Goal: Find specific page/section: Find specific page/section

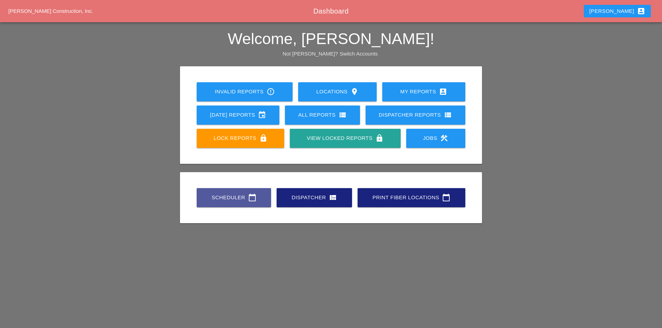
click at [232, 197] on div "Scheduler calendar_today" at bounding box center [234, 198] width 52 height 8
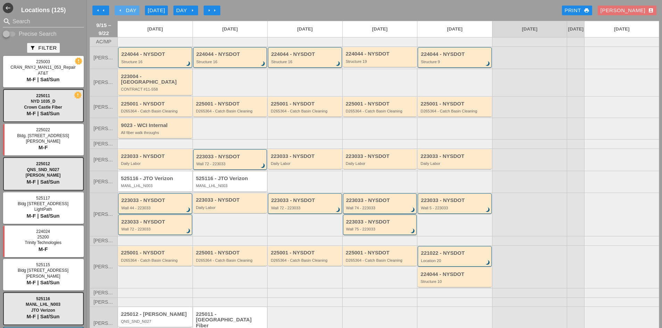
click at [122, 7] on div "arrow_left Day" at bounding box center [126, 11] width 19 height 8
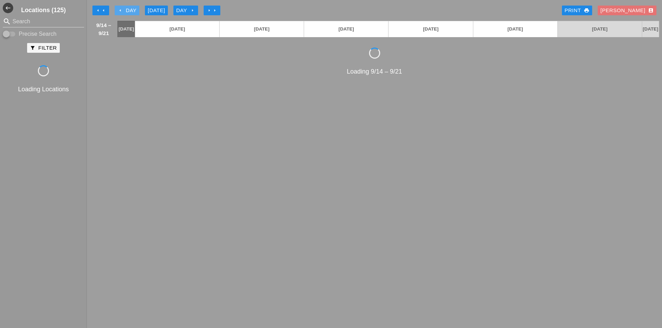
click at [122, 7] on div "arrow_left Day" at bounding box center [126, 11] width 19 height 8
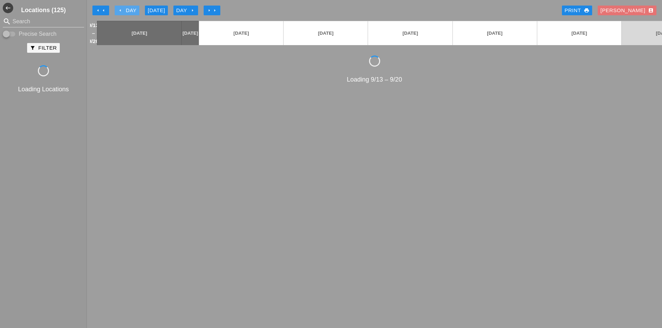
click at [122, 7] on div "arrow_left Day" at bounding box center [126, 11] width 19 height 8
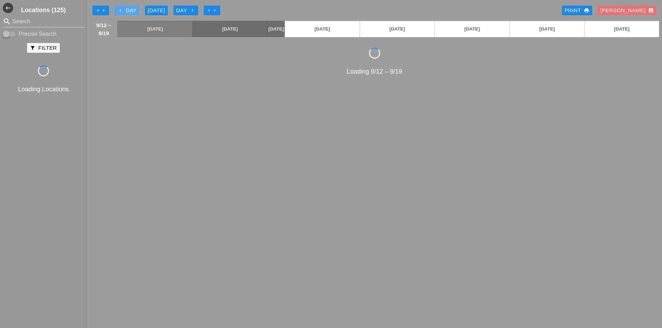
click at [122, 7] on div "arrow_left Day" at bounding box center [126, 11] width 19 height 8
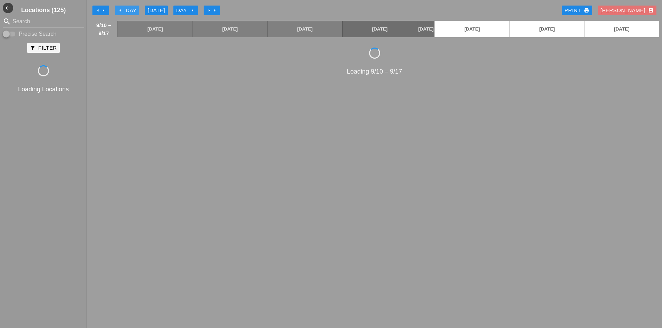
click at [122, 7] on div "arrow_left Day" at bounding box center [126, 11] width 19 height 8
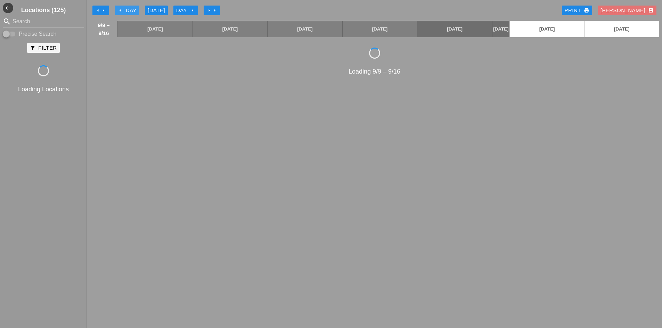
click at [122, 7] on div "arrow_left Day" at bounding box center [126, 11] width 19 height 8
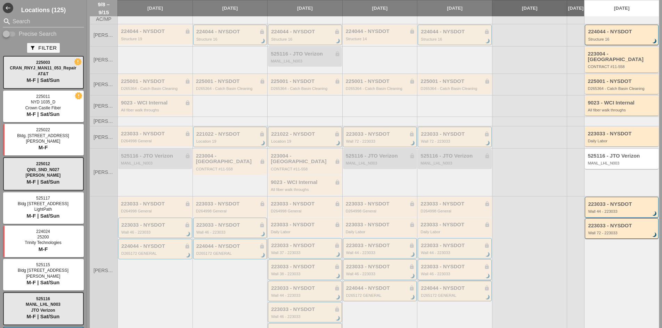
scroll to position [35, 0]
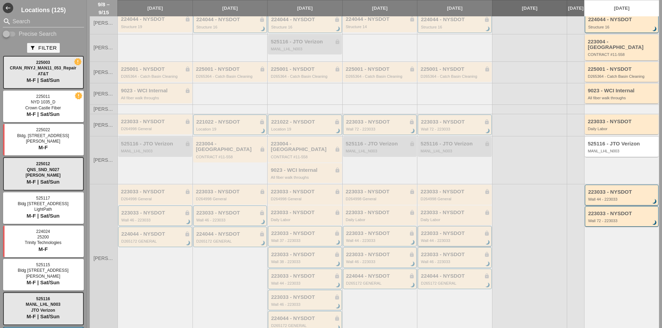
click at [447, 231] on div "223033 - NYSDOT lock" at bounding box center [455, 234] width 69 height 6
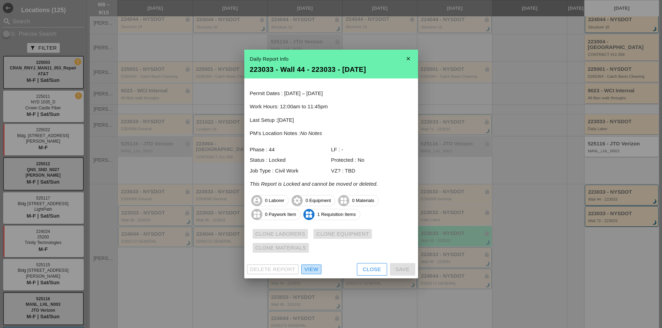
click at [317, 271] on div "View" at bounding box center [311, 270] width 14 height 8
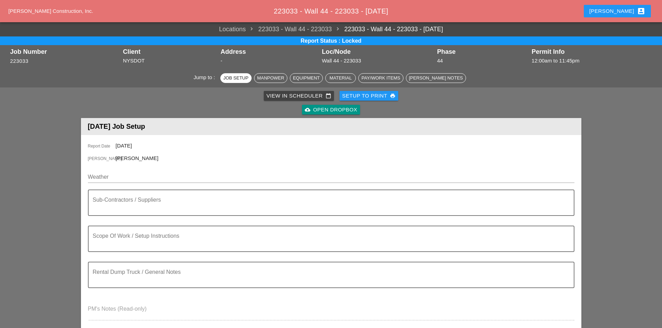
click at [338, 107] on div "cloud_upload Open Dropbox" at bounding box center [331, 110] width 52 height 8
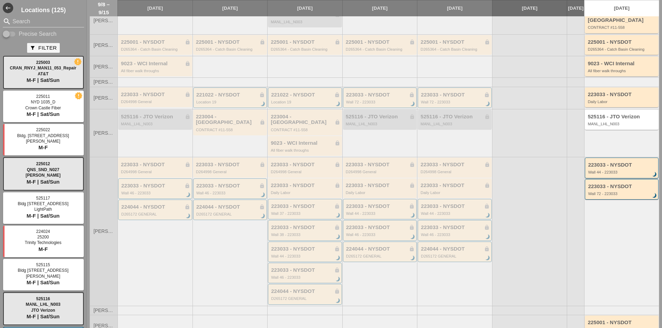
scroll to position [69, 0]
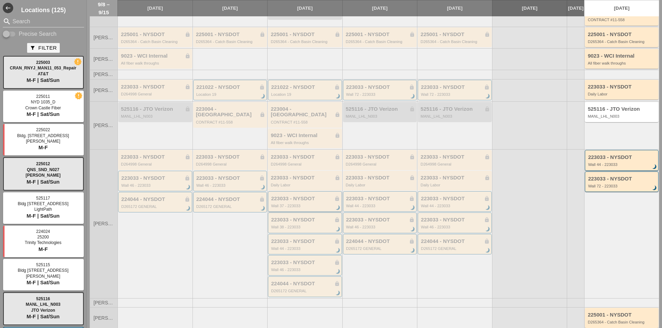
click at [308, 196] on div "223033 - NYSDOT lock" at bounding box center [305, 199] width 69 height 6
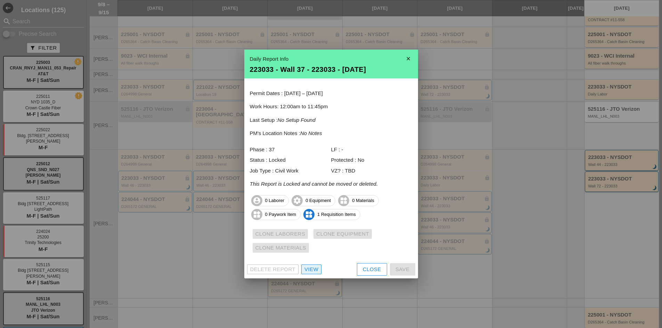
click at [315, 269] on div "View" at bounding box center [311, 270] width 14 height 8
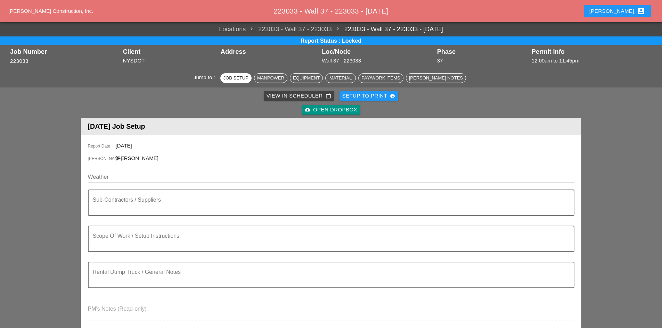
click at [338, 111] on div "cloud_upload Open Dropbox" at bounding box center [331, 110] width 52 height 8
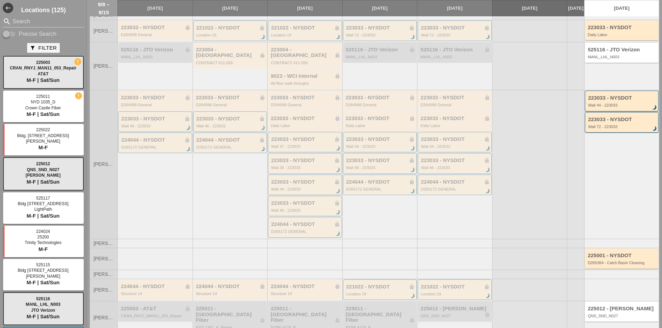
scroll to position [154, 0]
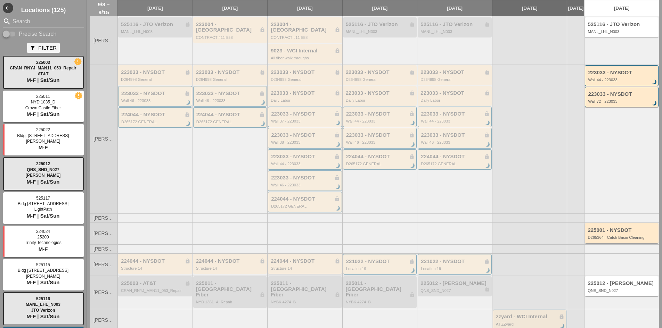
click at [310, 259] on div "224044 - NYSDOT lock Structure 14" at bounding box center [305, 264] width 69 height 13
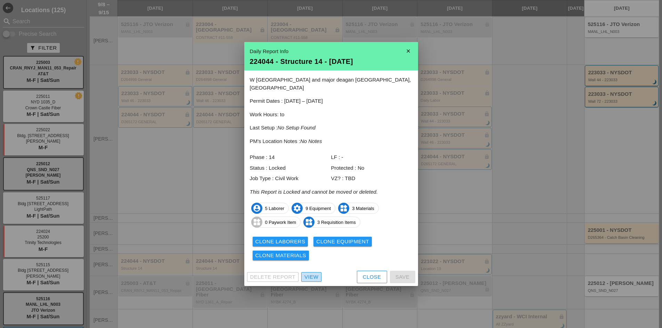
click at [307, 273] on div "View" at bounding box center [311, 277] width 14 height 8
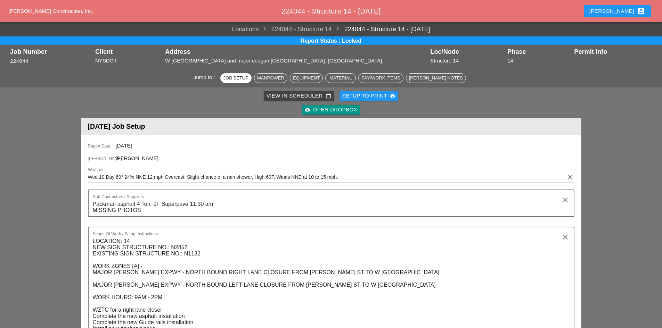
click at [341, 109] on div "cloud_upload Open Dropbox" at bounding box center [331, 110] width 52 height 8
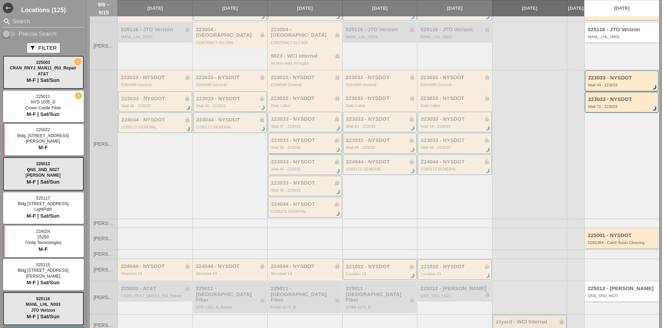
scroll to position [154, 0]
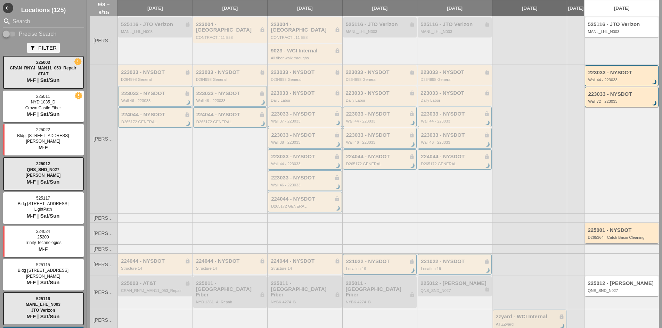
click at [389, 254] on div "221022 - NYSDOT lock Location 19 brightness_3" at bounding box center [380, 264] width 74 height 20
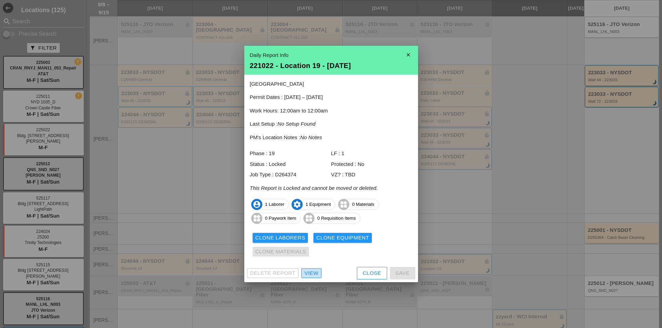
click at [310, 275] on div "View" at bounding box center [311, 274] width 14 height 8
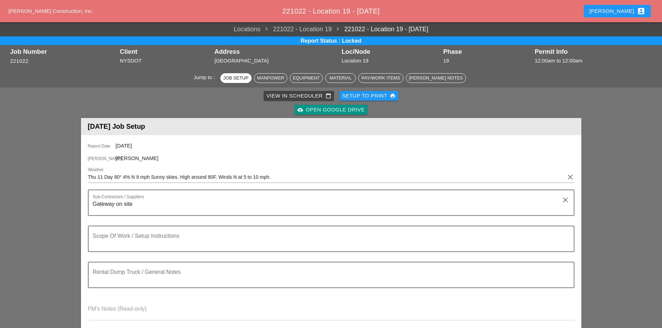
click at [344, 113] on div "cloud_upload Open Google Drive" at bounding box center [330, 110] width 67 height 8
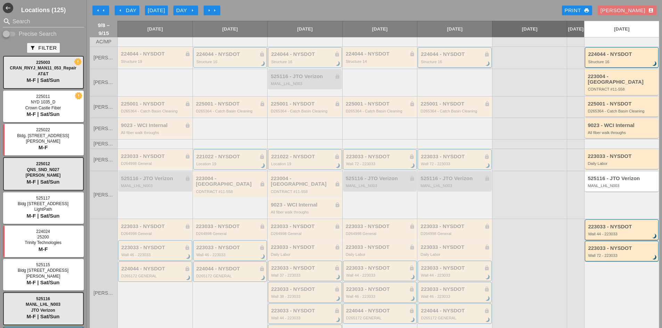
click at [446, 52] on div "224044 - NYSDOT lock Structure 16 brightness_3" at bounding box center [455, 57] width 74 height 20
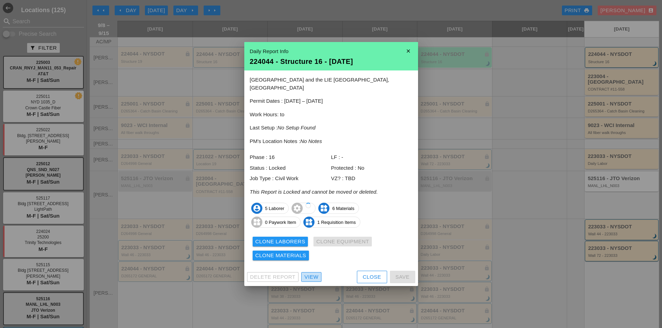
click at [312, 273] on div "View" at bounding box center [311, 277] width 14 height 8
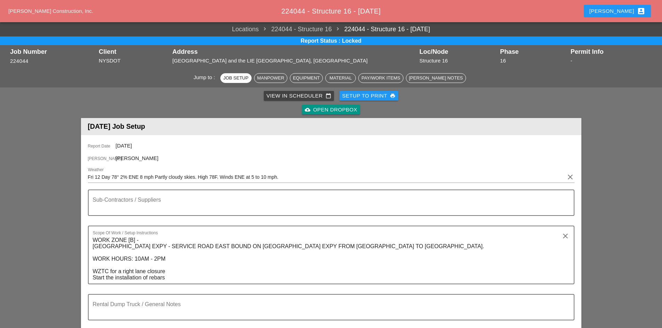
click at [334, 109] on div "cloud_upload Open Dropbox" at bounding box center [331, 110] width 52 height 8
